Goal: Navigation & Orientation: Find specific page/section

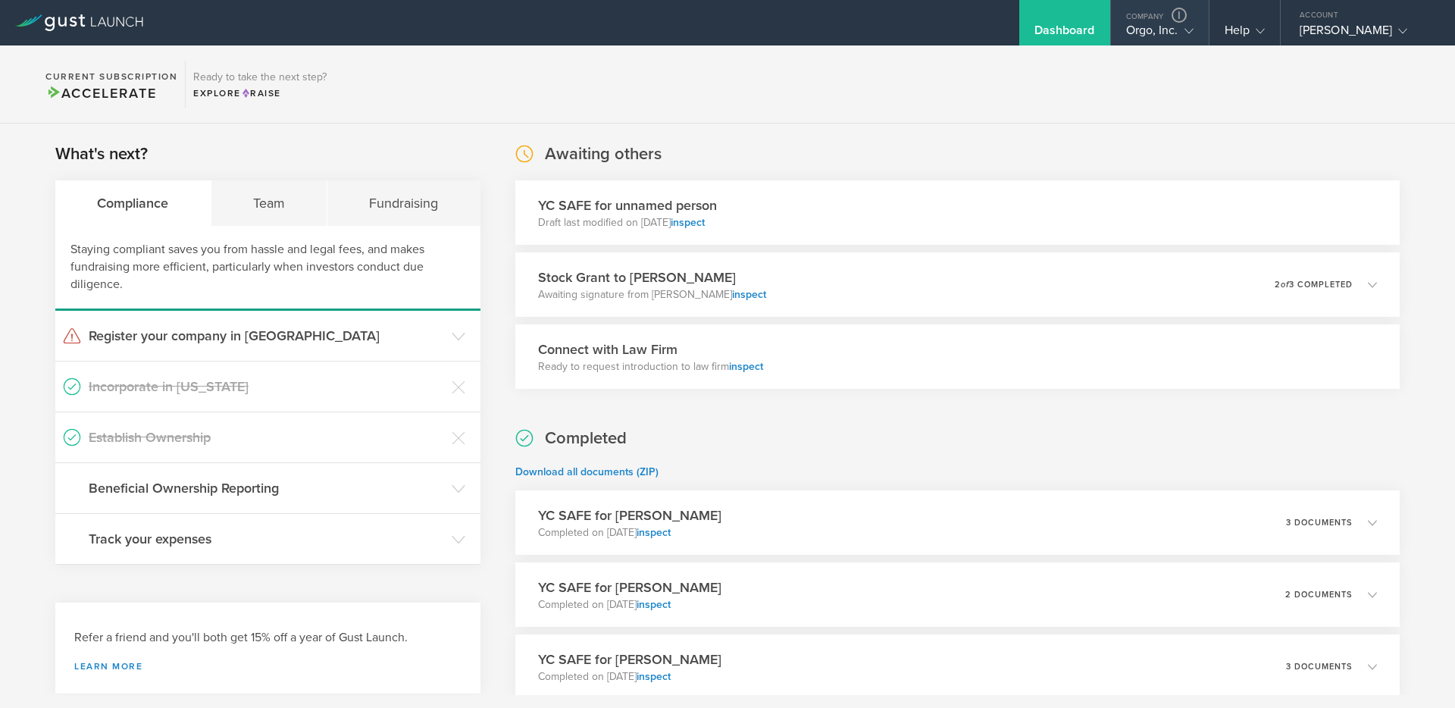
click at [1157, 35] on div "Orgo, Inc." at bounding box center [1159, 34] width 67 height 23
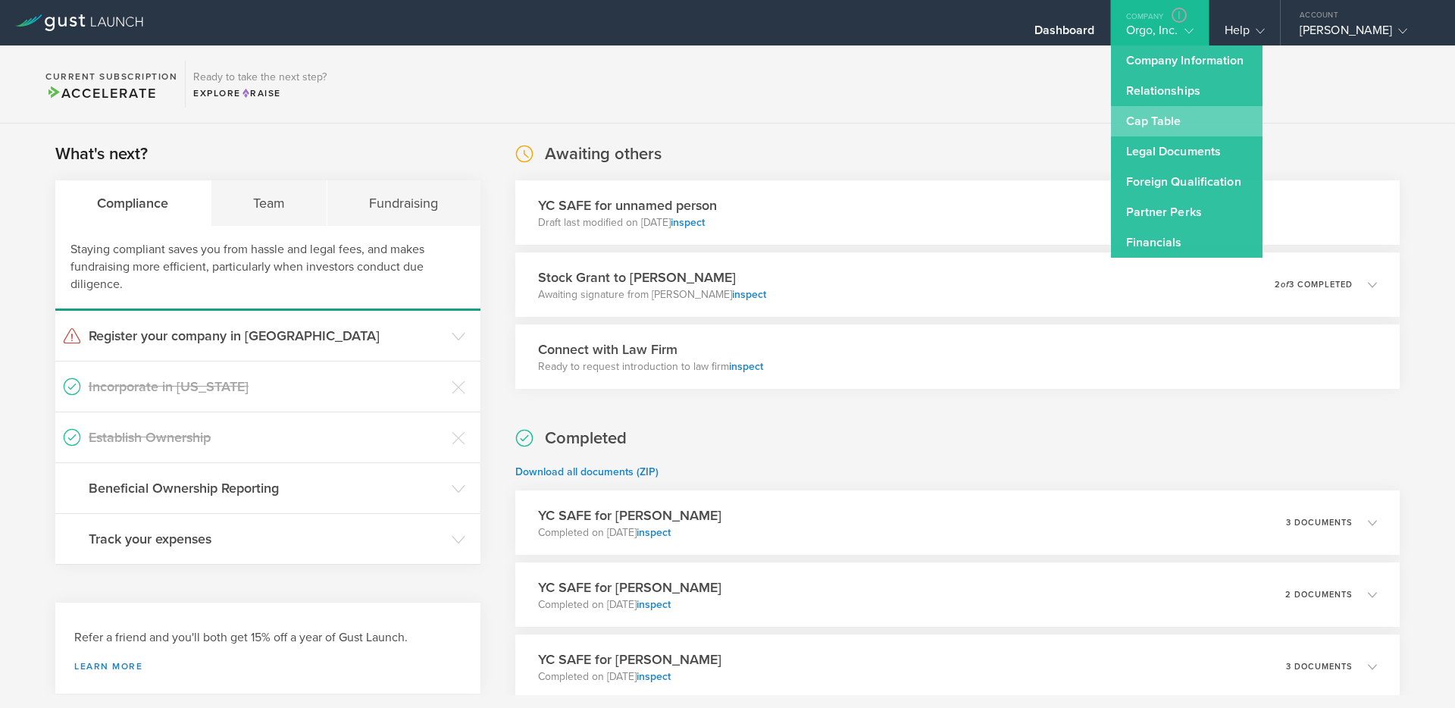
click at [1153, 116] on link "Cap Table" at bounding box center [1187, 121] width 152 height 30
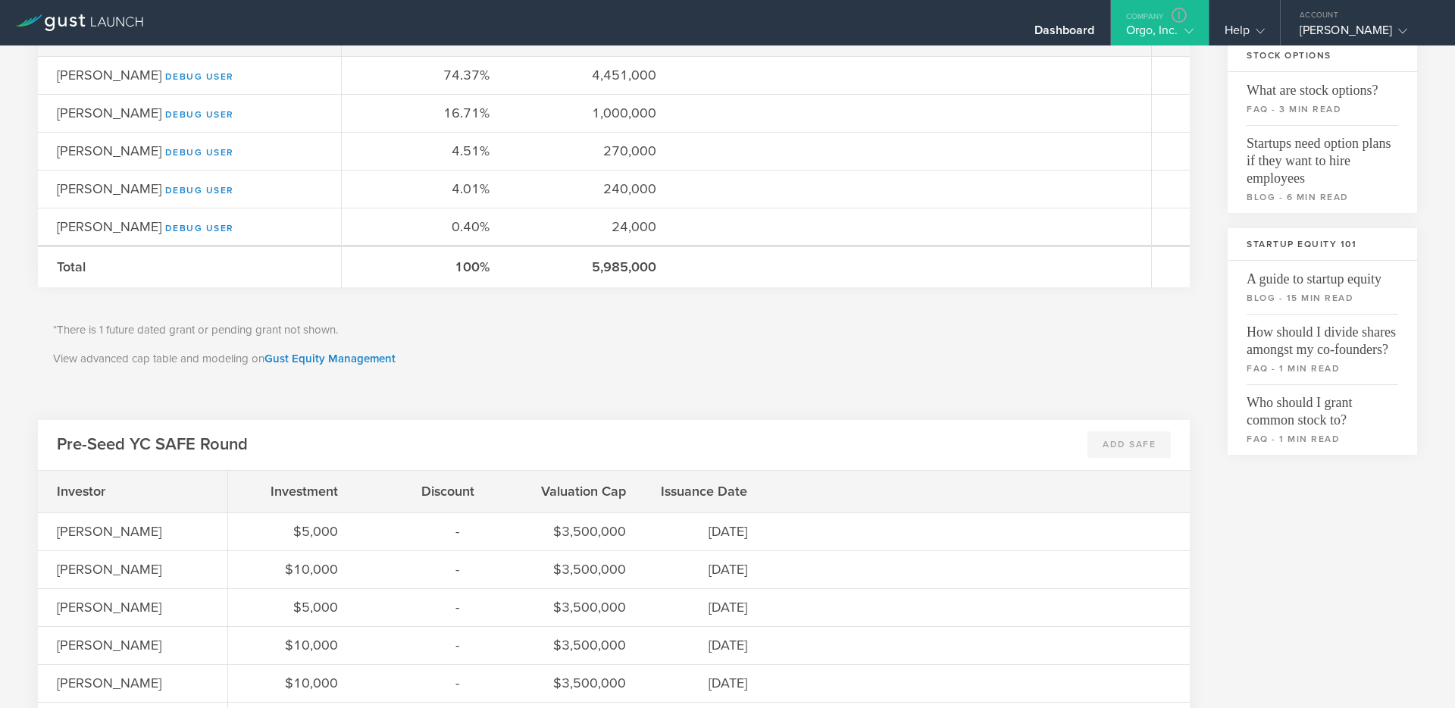
scroll to position [490, 0]
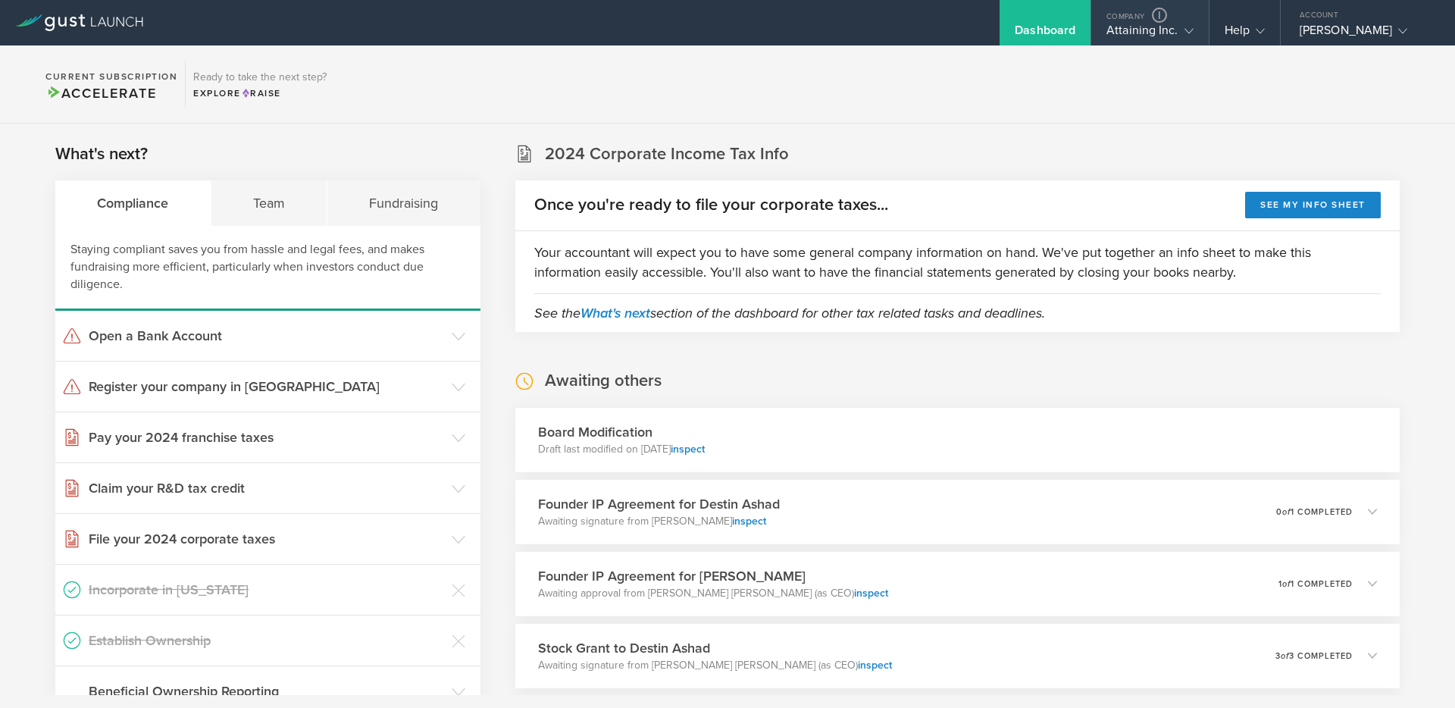
click at [1121, 42] on div "Attaining Inc." at bounding box center [1150, 34] width 86 height 23
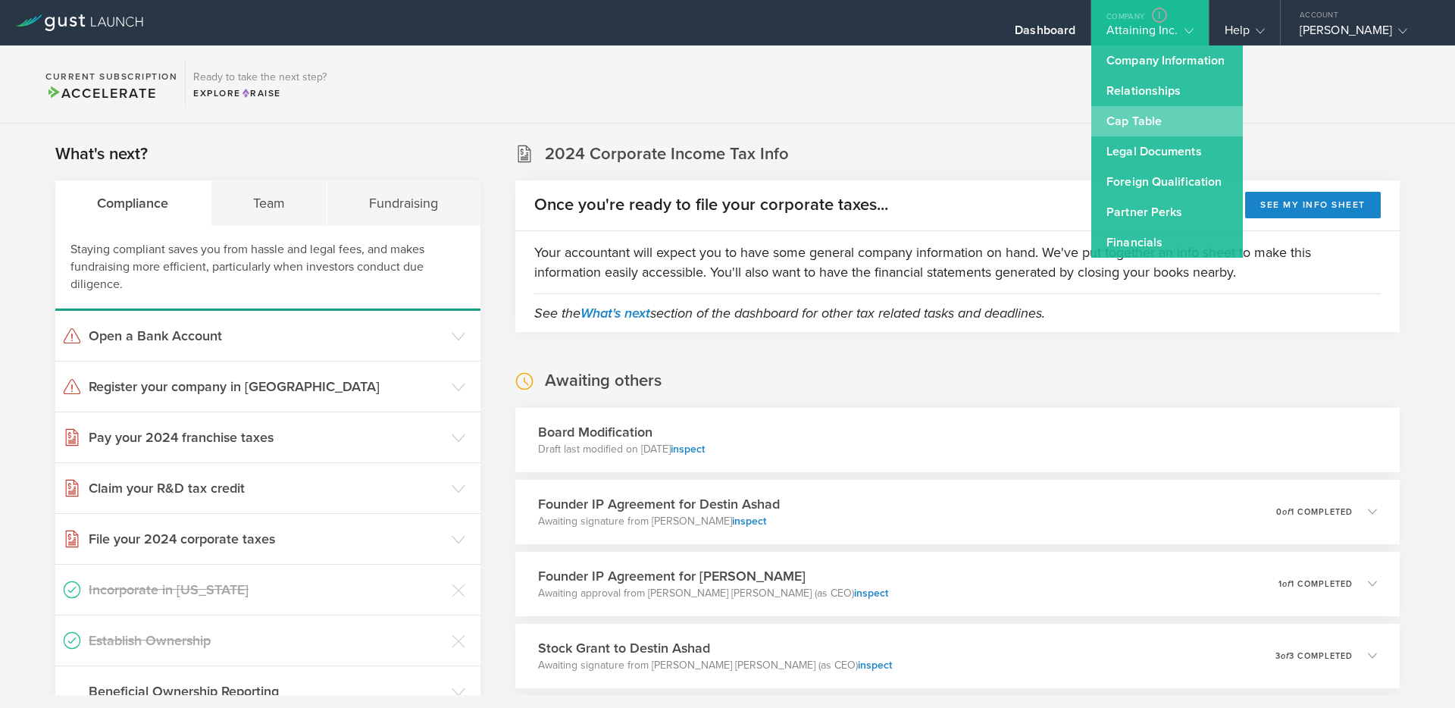
click at [1136, 121] on link "Cap Table" at bounding box center [1168, 121] width 152 height 30
